Goal: Find specific page/section: Find specific page/section

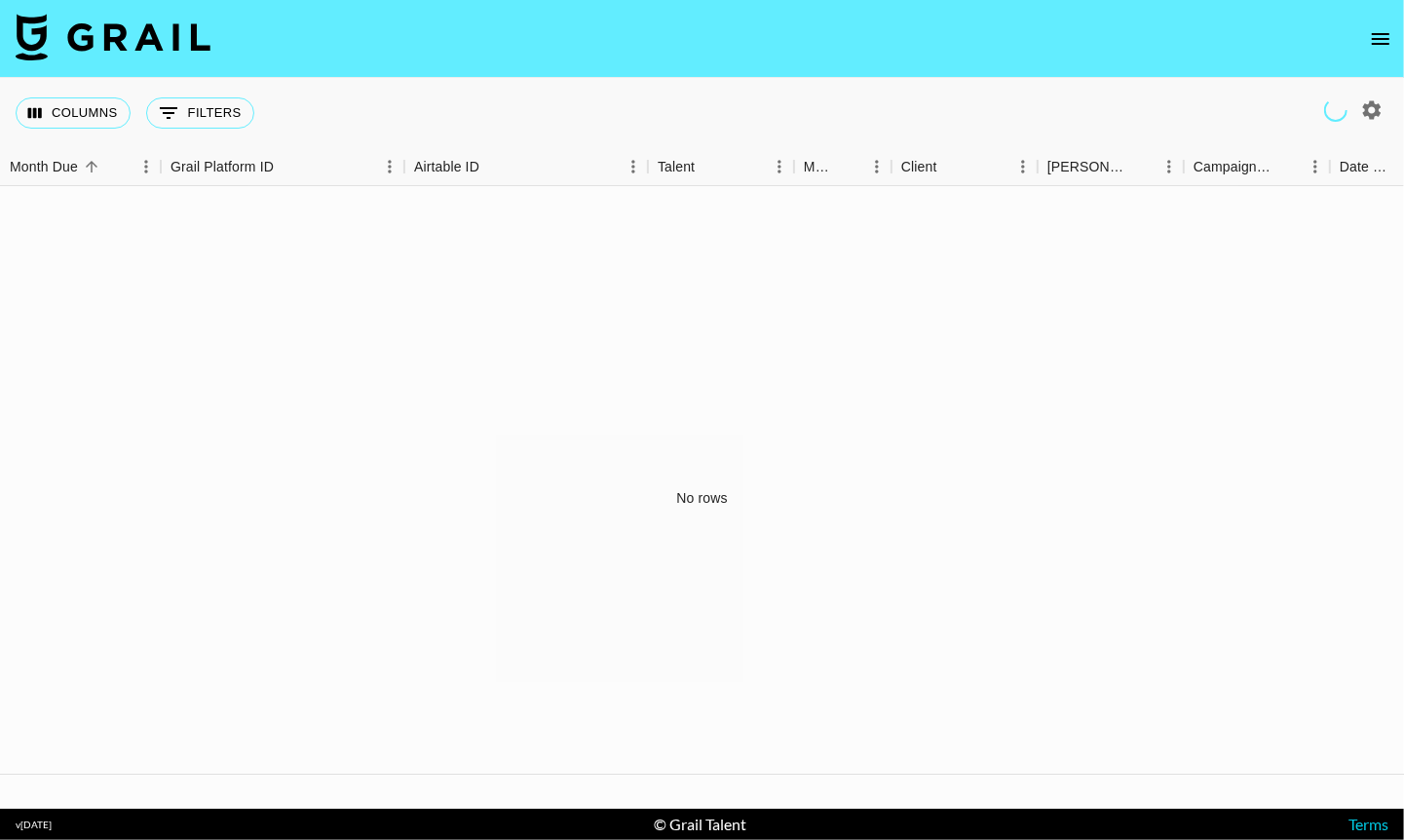
click at [1378, 35] on icon "open drawer" at bounding box center [1380, 39] width 24 height 24
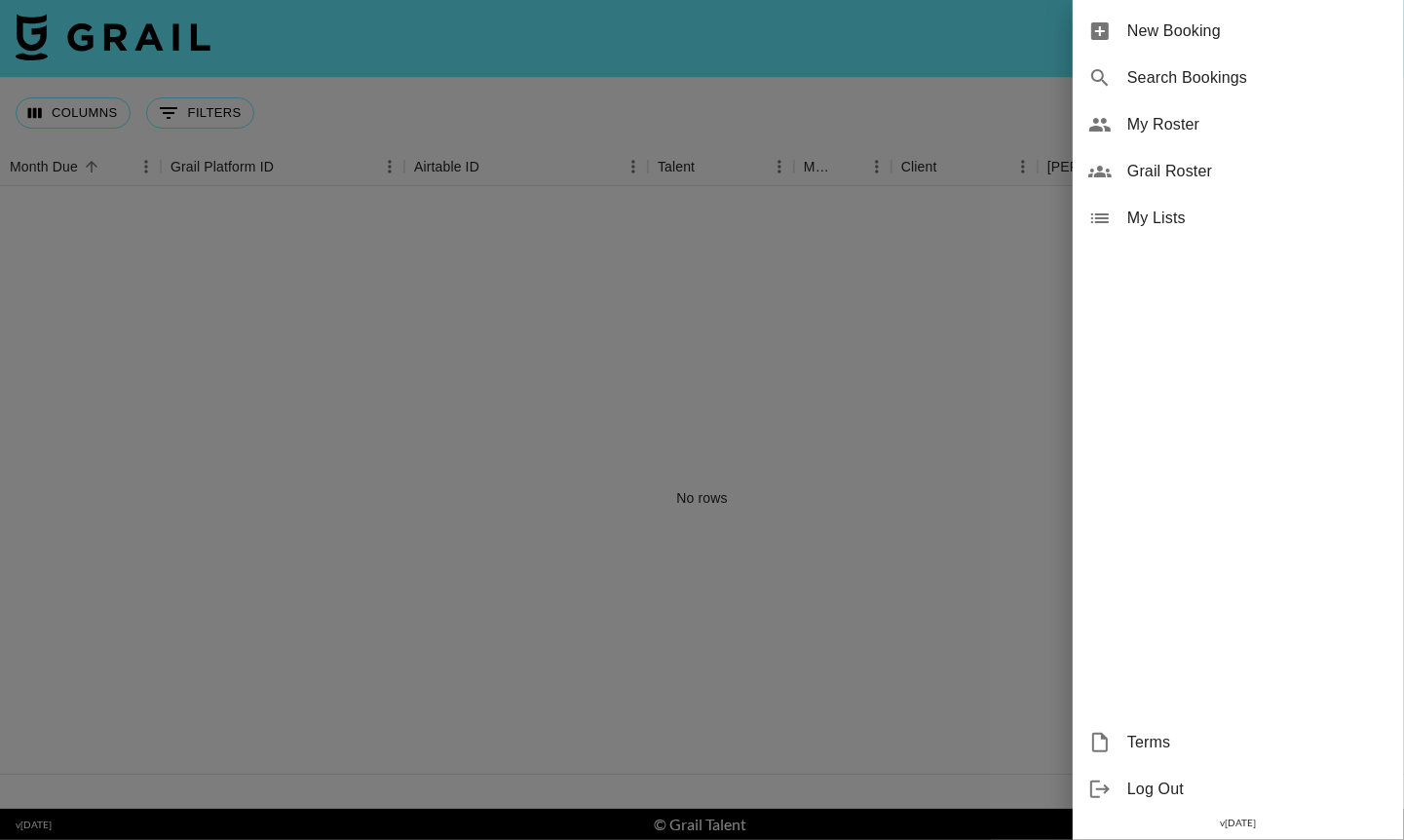
click at [1185, 182] on span "Grail Roster" at bounding box center [1257, 172] width 261 height 24
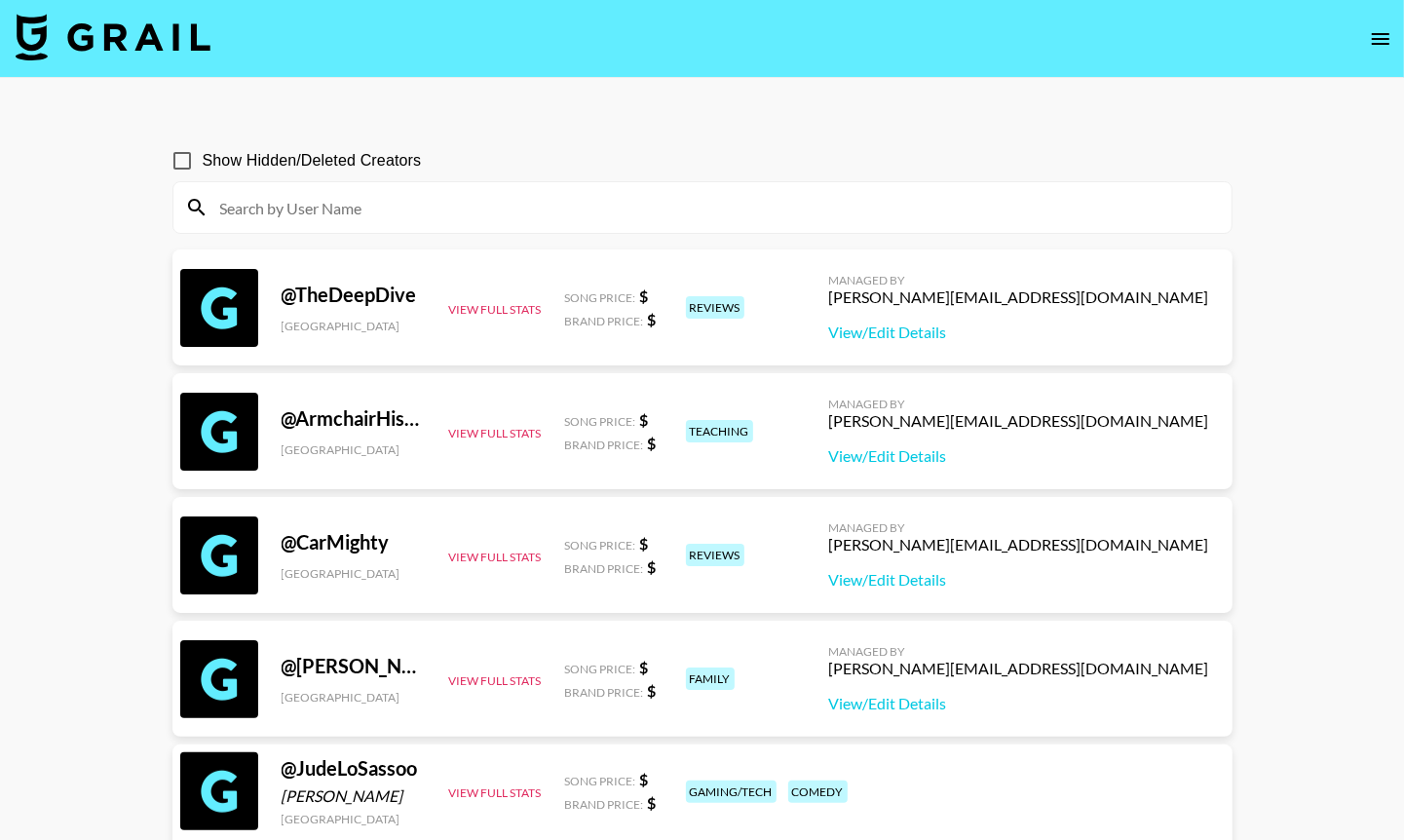
click at [591, 221] on input at bounding box center [714, 208] width 1012 height 32
paste input "Justaddhotsauce"
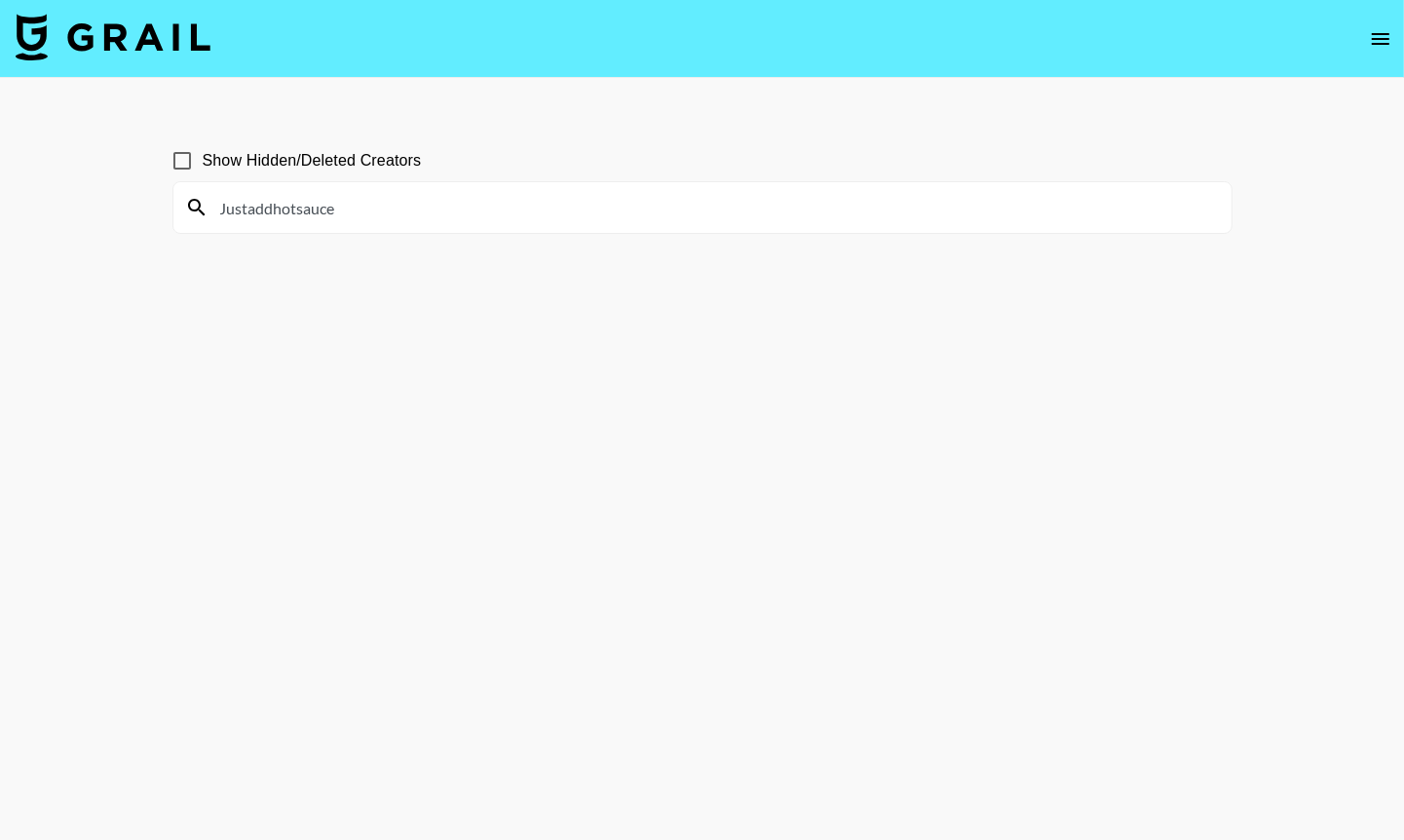
type input "Justaddhotsauce"
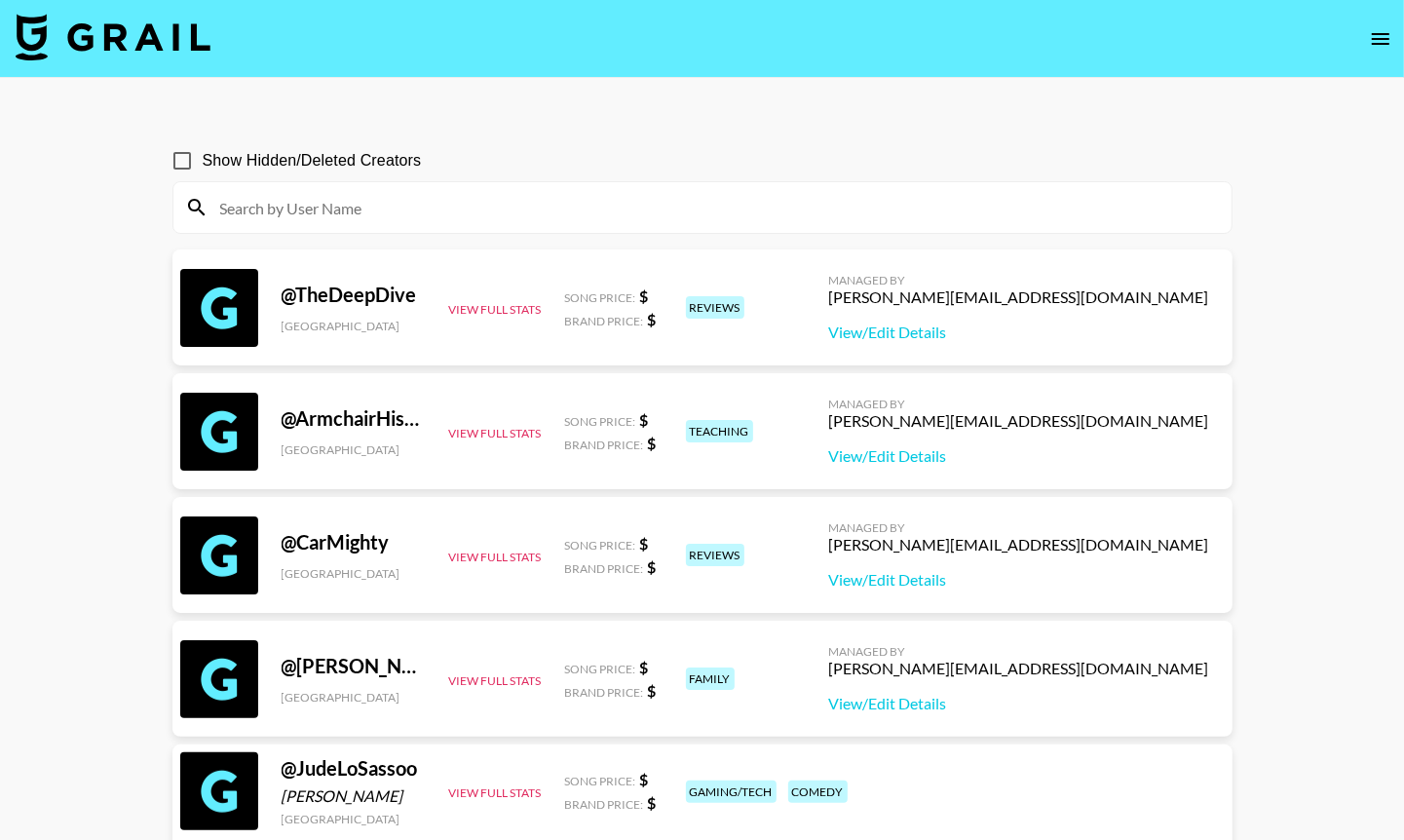
click at [1388, 28] on icon "open drawer" at bounding box center [1380, 39] width 24 height 24
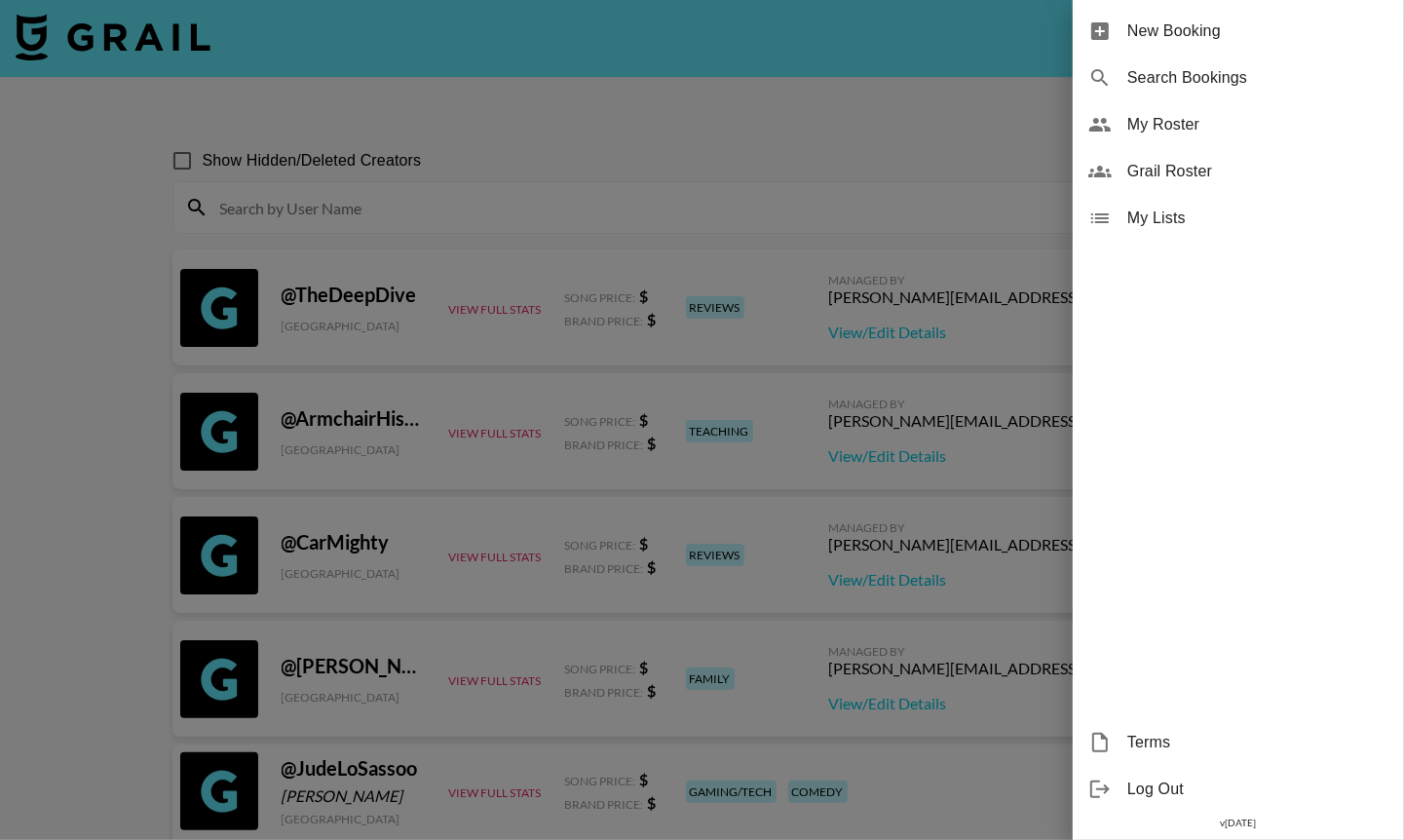
click at [1225, 164] on span "Grail Roster" at bounding box center [1257, 172] width 261 height 24
